Goal: Navigation & Orientation: Go to known website

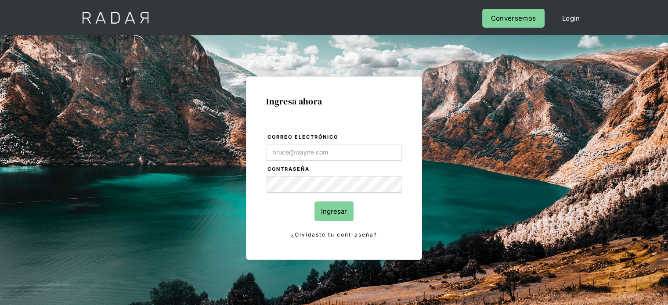
click at [293, 147] on input "Correo electrónico" at bounding box center [333, 152] width 135 height 17
type input "[EMAIL_ADDRESS][DOMAIN_NAME]"
click at [326, 209] on input "Ingresar" at bounding box center [333, 212] width 39 height 20
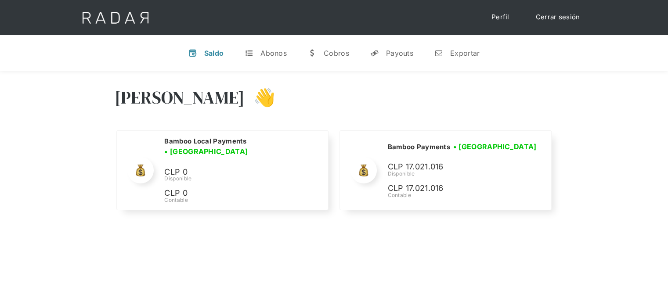
click at [438, 104] on div "[PERSON_NAME] 👋" at bounding box center [334, 104] width 439 height 53
